Goal: Task Accomplishment & Management: Manage account settings

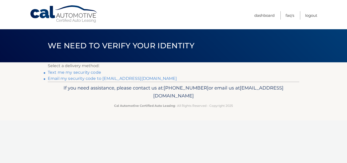
click at [96, 78] on link "Email my security code to m******@twc.com" at bounding box center [112, 78] width 129 height 5
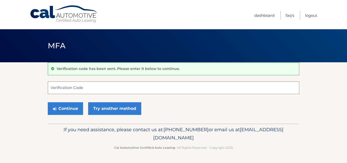
click at [91, 87] on input "Verification Code" at bounding box center [173, 87] width 251 height 13
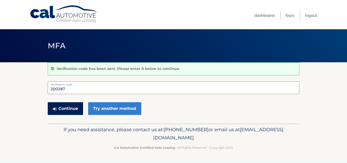
type input "200287"
click at [75, 108] on button "Continue" at bounding box center [65, 108] width 35 height 13
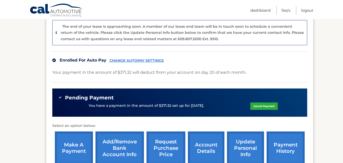
scroll to position [152, 0]
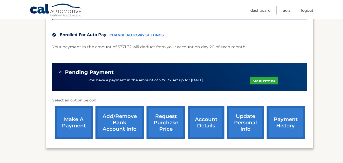
click at [208, 120] on link "account details" at bounding box center [206, 122] width 37 height 33
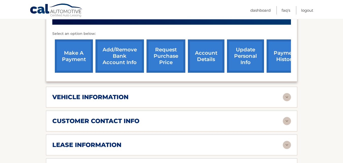
scroll to position [203, 0]
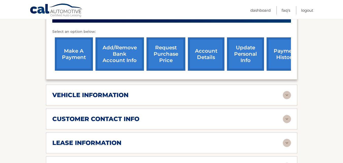
click at [287, 139] on img at bounding box center [287, 143] width 8 height 8
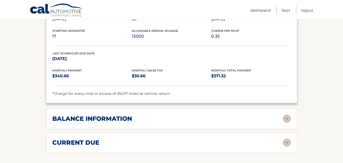
scroll to position [356, 0]
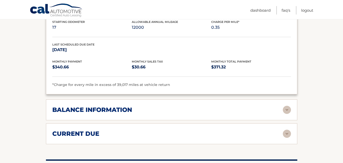
click at [287, 106] on img at bounding box center [287, 110] width 8 height 8
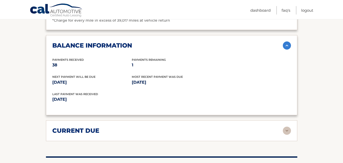
scroll to position [432, 0]
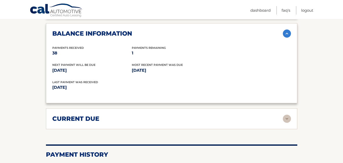
click at [289, 115] on img at bounding box center [287, 119] width 8 height 8
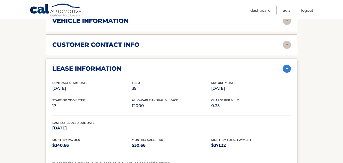
scroll to position [229, 0]
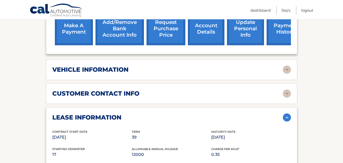
click at [286, 66] on img at bounding box center [287, 70] width 8 height 8
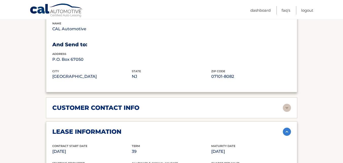
scroll to position [356, 0]
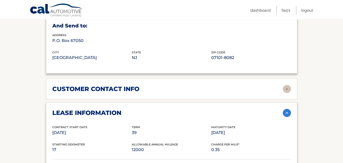
click at [285, 85] on img at bounding box center [287, 89] width 8 height 8
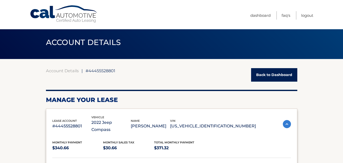
scroll to position [0, 0]
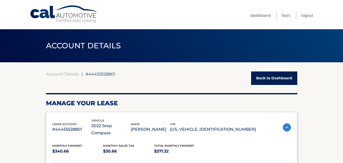
click at [273, 77] on link "Back to Dashboard" at bounding box center [274, 77] width 46 height 13
click at [307, 15] on link "Logout" at bounding box center [307, 15] width 12 height 8
